Goal: Task Accomplishment & Management: Manage account settings

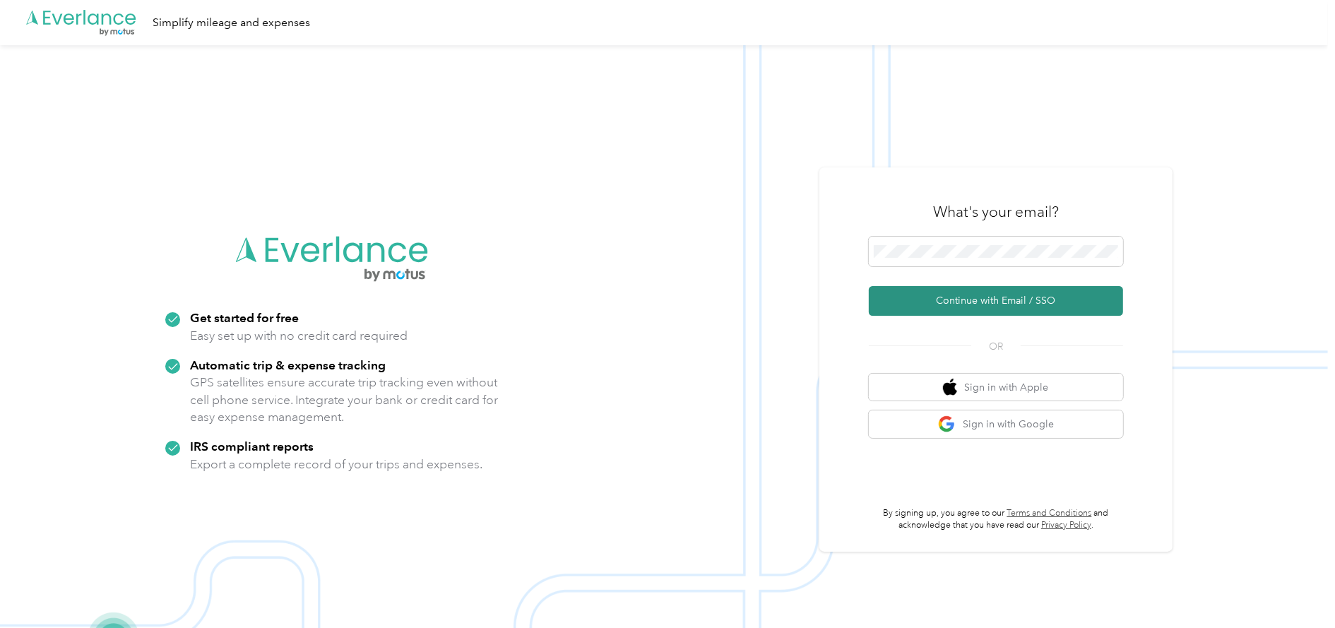
click at [1032, 299] on button "Continue with Email / SSO" at bounding box center [996, 301] width 254 height 30
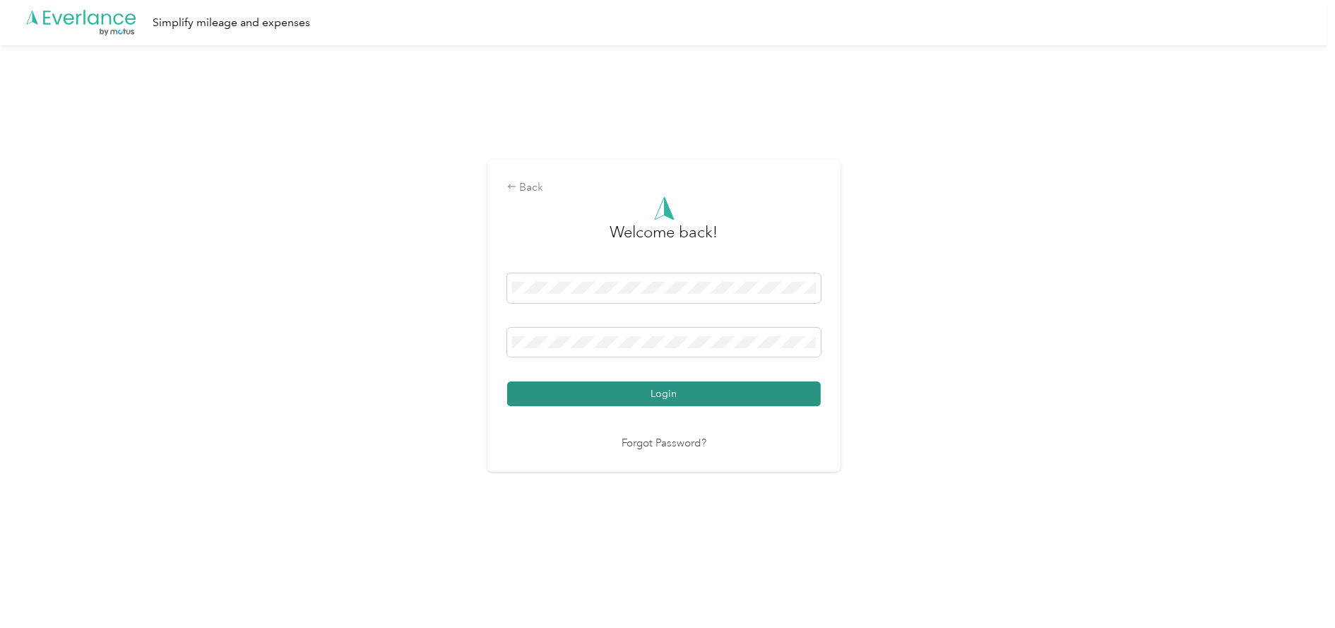
click at [653, 396] on button "Login" at bounding box center [664, 393] width 314 height 25
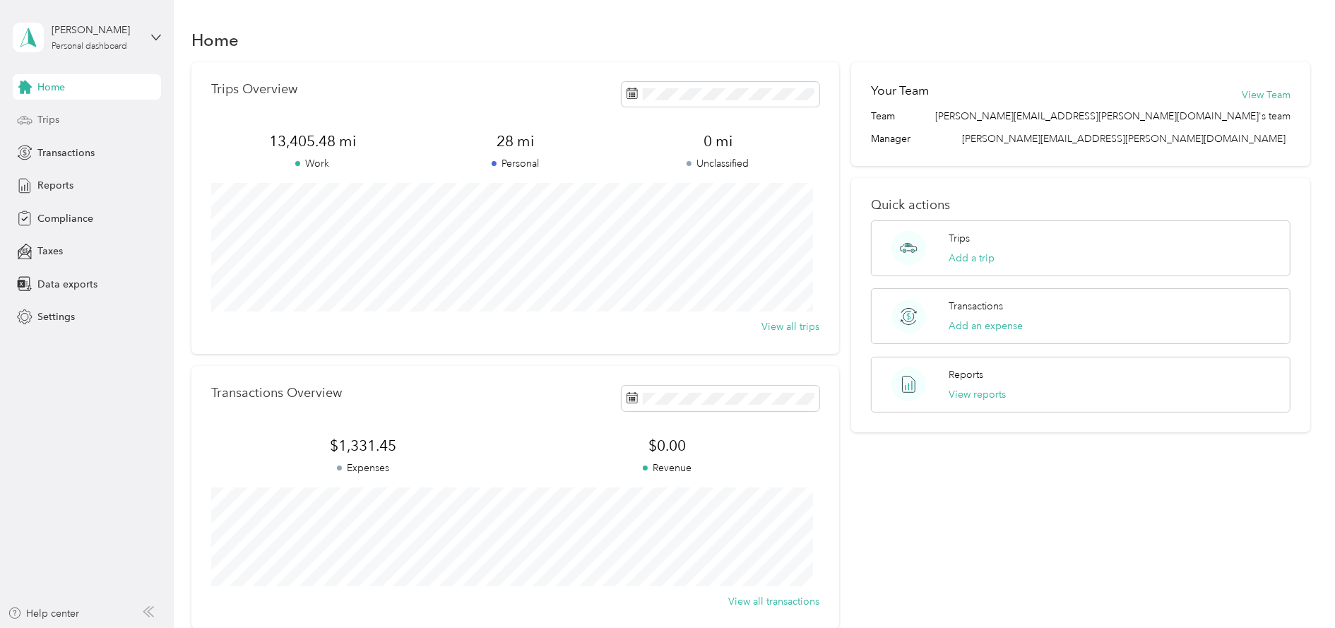
click at [56, 123] on span "Trips" at bounding box center [48, 119] width 22 height 15
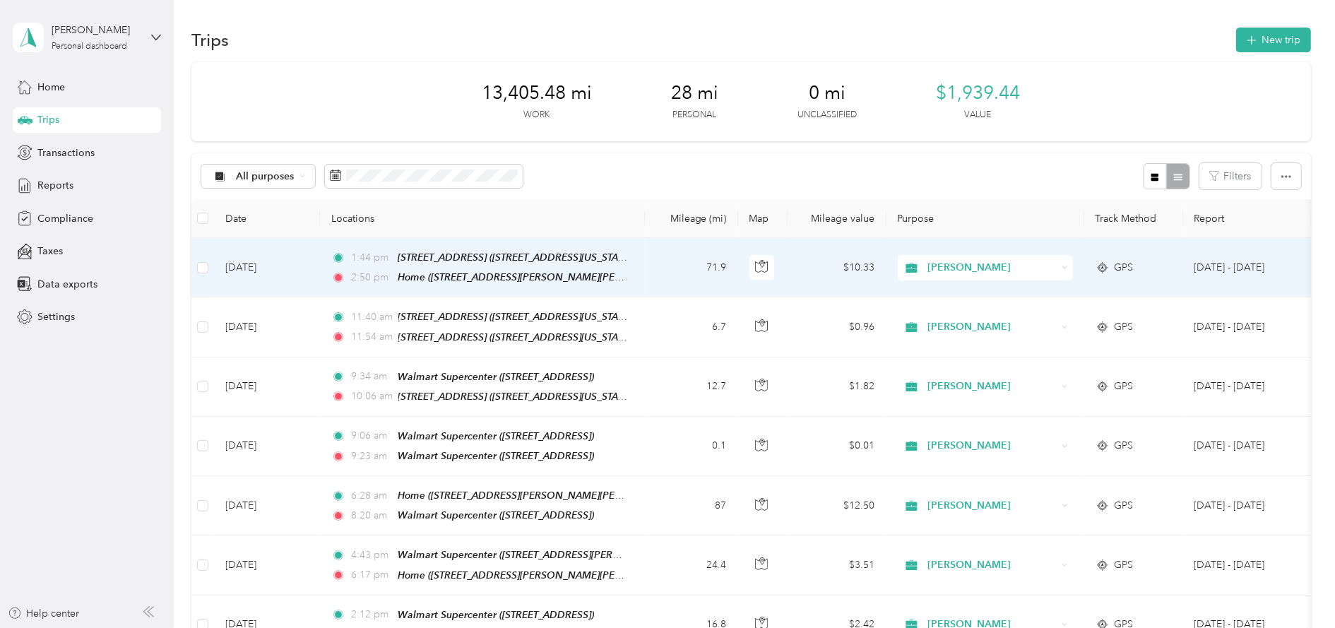
click at [664, 268] on td "71.9" at bounding box center [691, 267] width 93 height 59
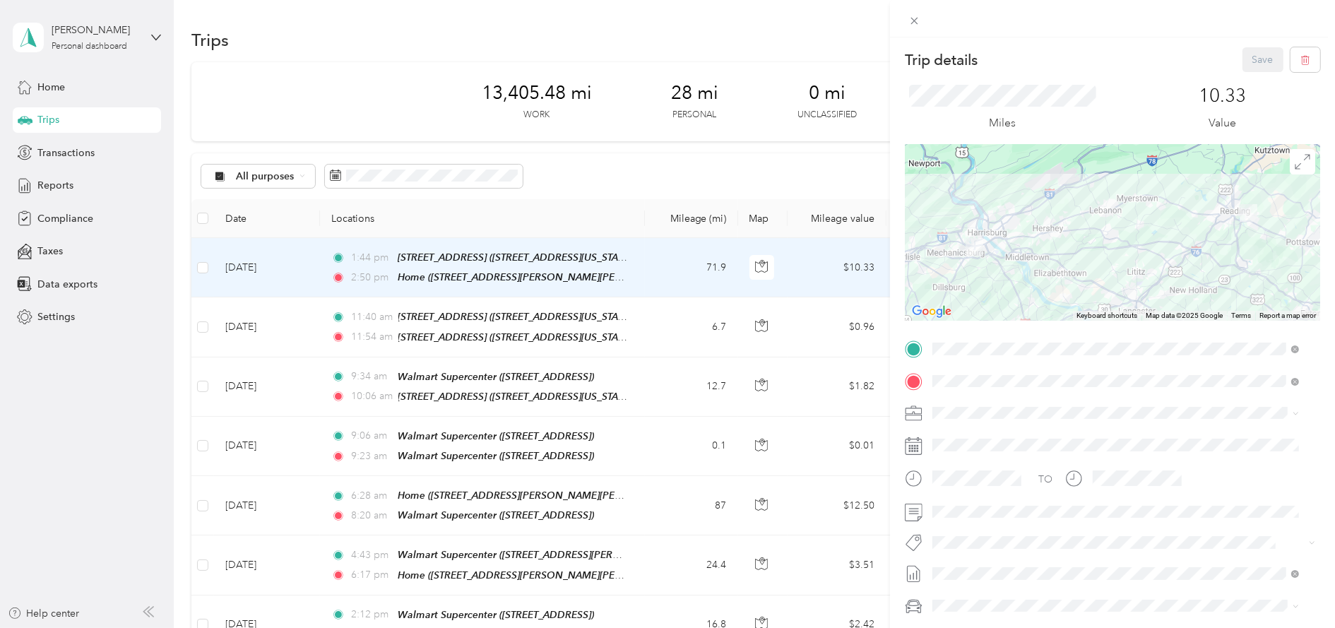
click at [1043, 425] on span "[STREET_ADDRESS]" at bounding box center [1004, 426] width 90 height 12
click at [648, 324] on div "Trip details Save This trip cannot be edited because it is either under review,…" at bounding box center [667, 314] width 1335 height 628
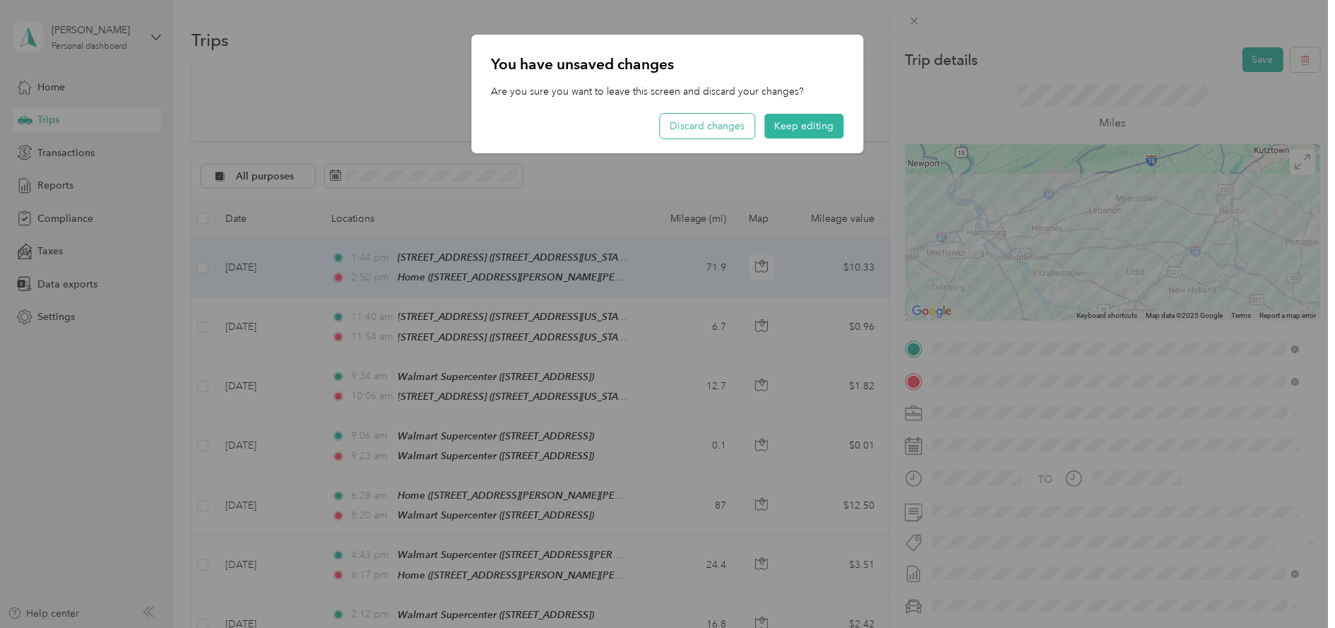
click at [732, 126] on button "Discard changes" at bounding box center [707, 126] width 95 height 25
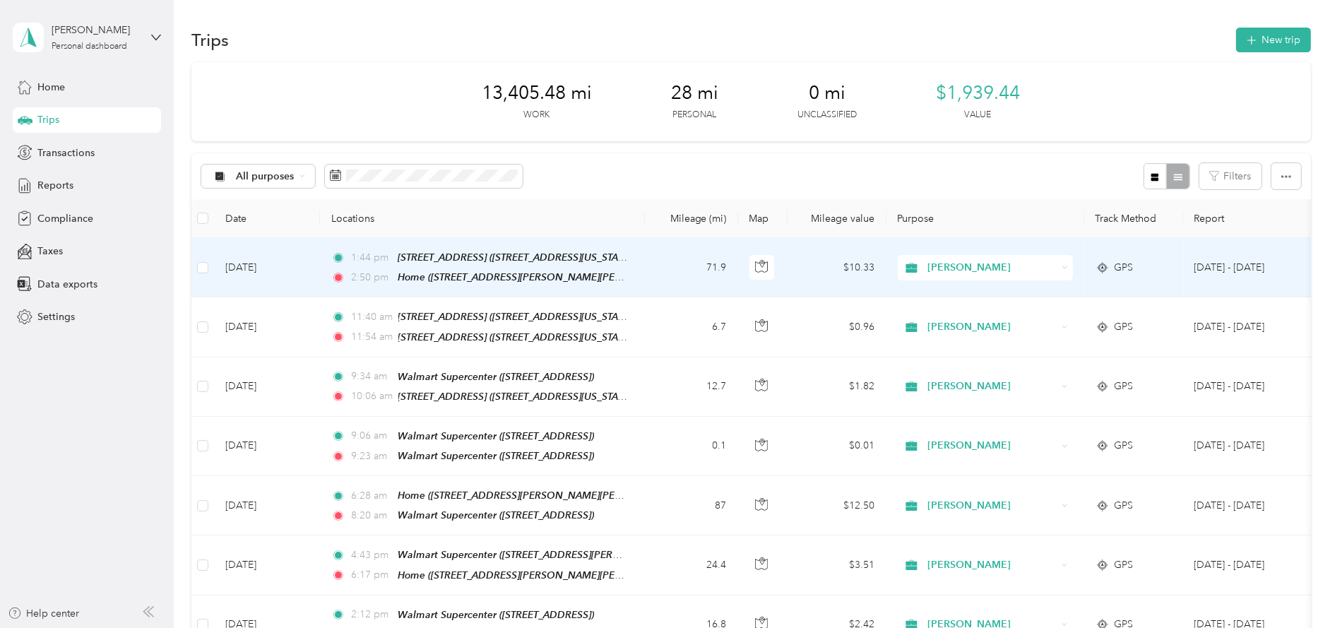
click at [675, 268] on td "71.9" at bounding box center [691, 267] width 93 height 59
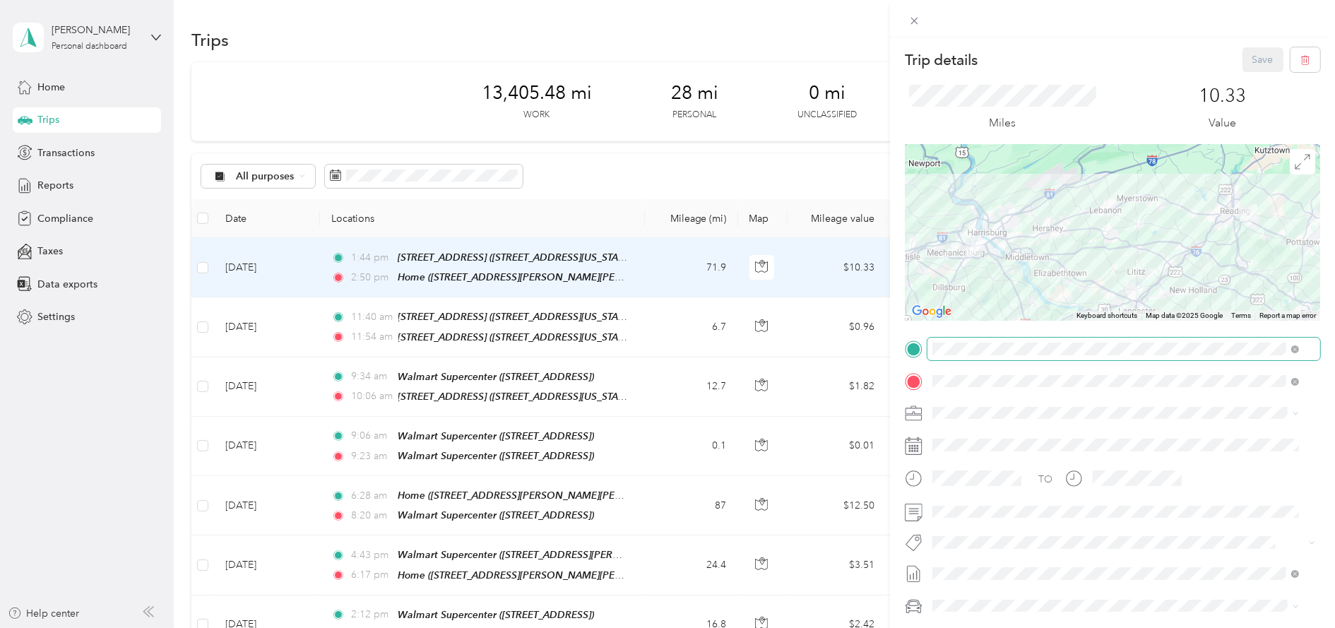
click at [1170, 338] on span at bounding box center [1123, 349] width 393 height 22
click at [1105, 415] on div "TEAM Walmart Supercenter [STREET_ADDRESS]" at bounding box center [1032, 415] width 146 height 35
click at [1243, 52] on button "Save" at bounding box center [1262, 59] width 41 height 25
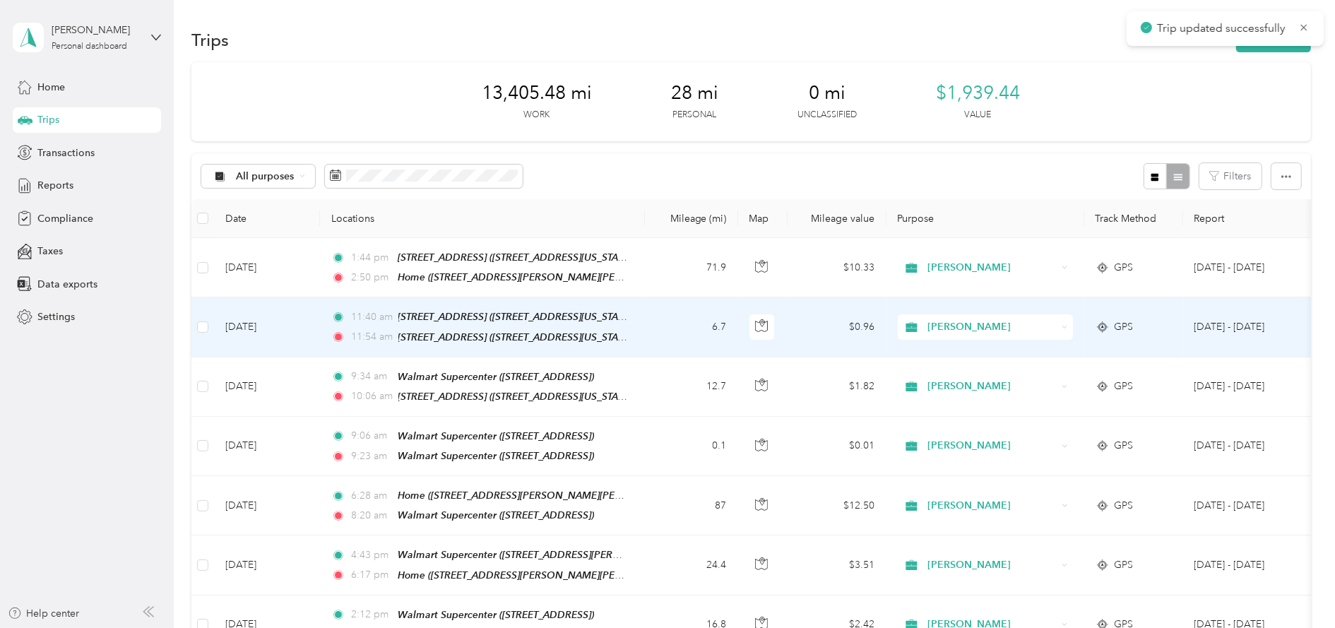
click at [674, 329] on td "6.7" at bounding box center [691, 326] width 93 height 59
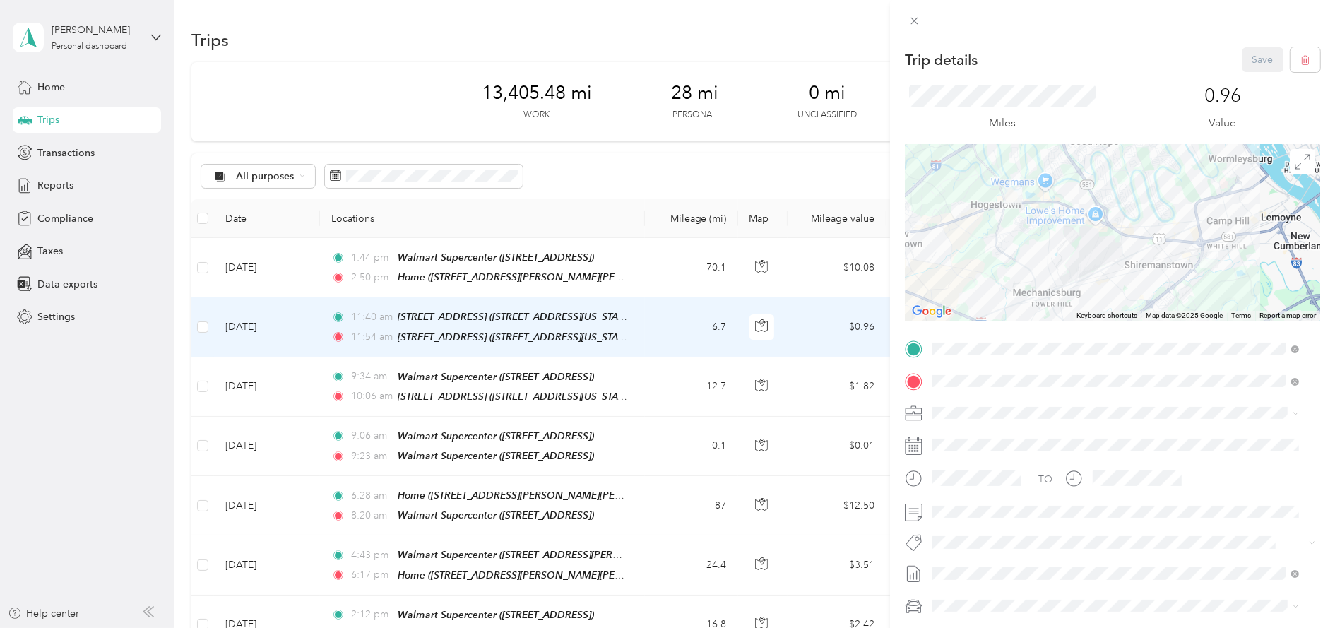
click at [1081, 463] on div "TEAM Walmart Supercenter [STREET_ADDRESS]" at bounding box center [1032, 465] width 146 height 35
click at [1090, 445] on div "TEAM Walmart Supercenter [STREET_ADDRESS]" at bounding box center [1032, 448] width 146 height 35
click at [1242, 60] on button "Save" at bounding box center [1262, 59] width 41 height 25
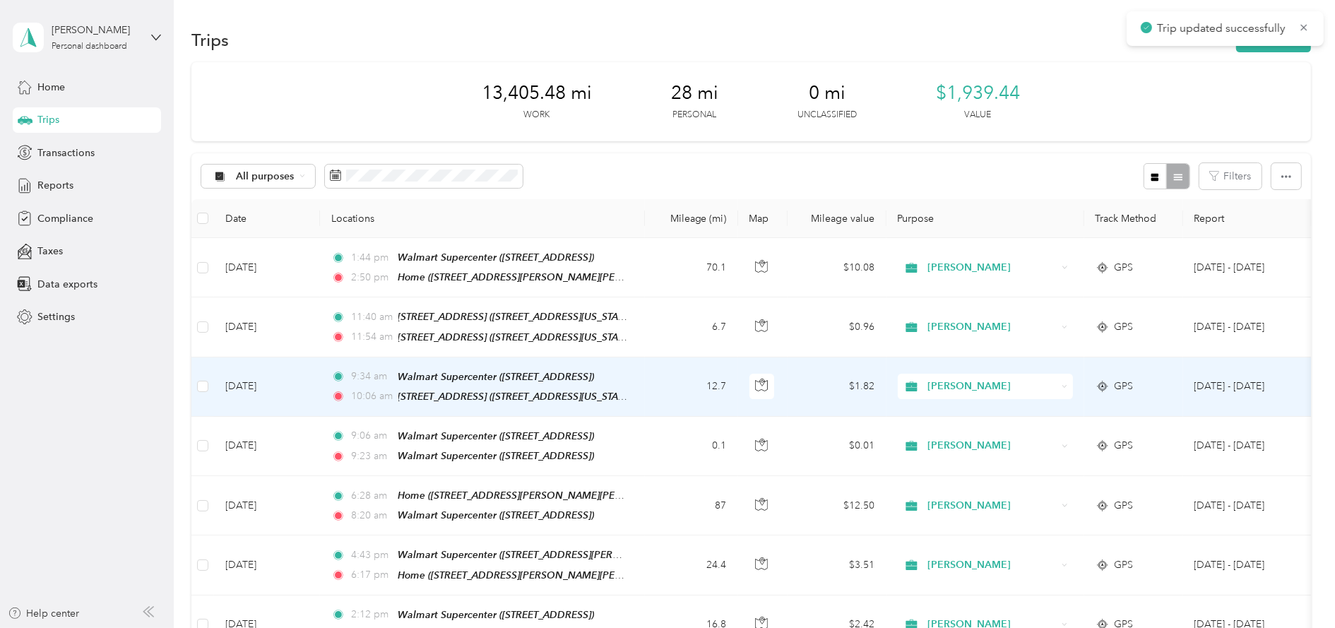
click at [677, 395] on td "12.7" at bounding box center [691, 386] width 93 height 59
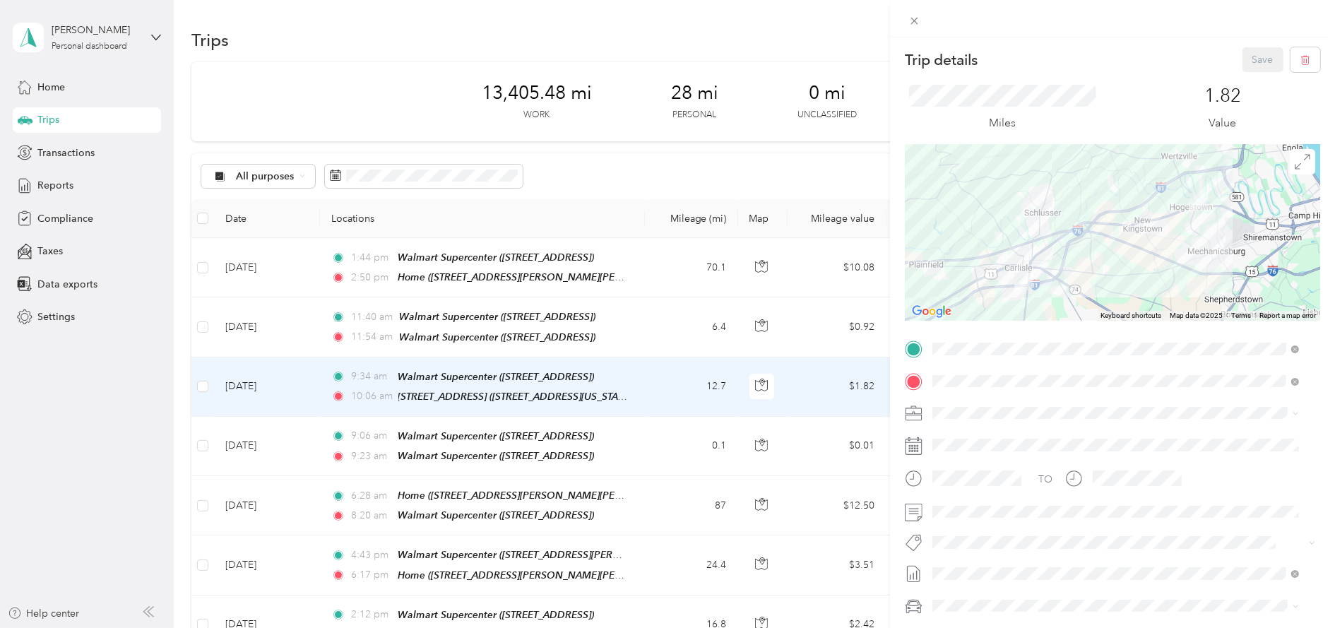
click at [1049, 456] on span "[STREET_ADDRESS]" at bounding box center [1004, 456] width 90 height 12
click at [1251, 48] on button "Save" at bounding box center [1262, 59] width 41 height 25
click at [1250, 58] on button "Save" at bounding box center [1262, 59] width 41 height 25
click at [1247, 55] on button "Save" at bounding box center [1262, 59] width 41 height 25
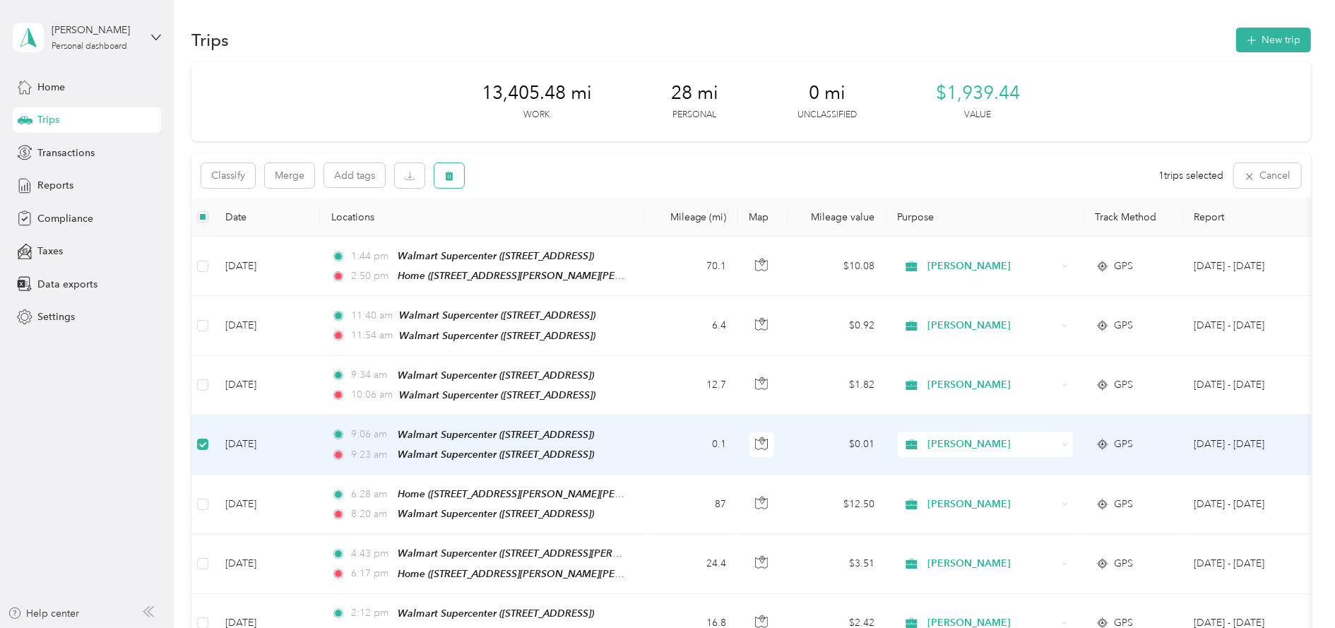
click at [448, 173] on icon "button" at bounding box center [449, 176] width 8 height 9
click at [553, 235] on button "Yes" at bounding box center [554, 234] width 28 height 23
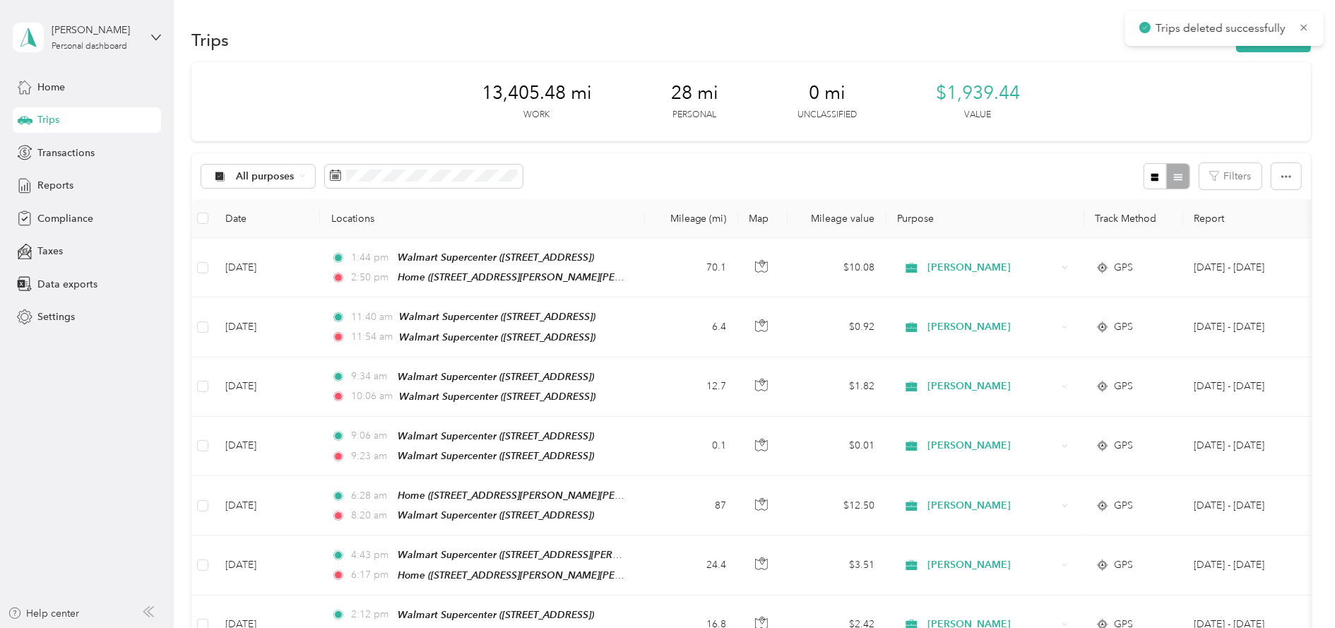
drag, startPoint x: 553, startPoint y: 235, endPoint x: 623, endPoint y: 98, distance: 153.2
click at [623, 98] on div "13,405.48 mi Work 28 mi Personal 0 mi Unclassified $1,939.44 Value" at bounding box center [751, 101] width 1120 height 79
